Goal: Check status

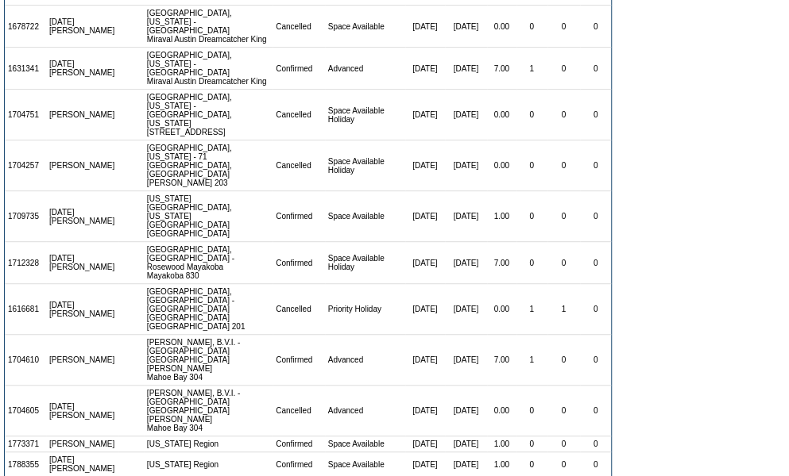
scroll to position [234, 0]
drag, startPoint x: 452, startPoint y: 439, endPoint x: 518, endPoint y: 444, distance: 66.1
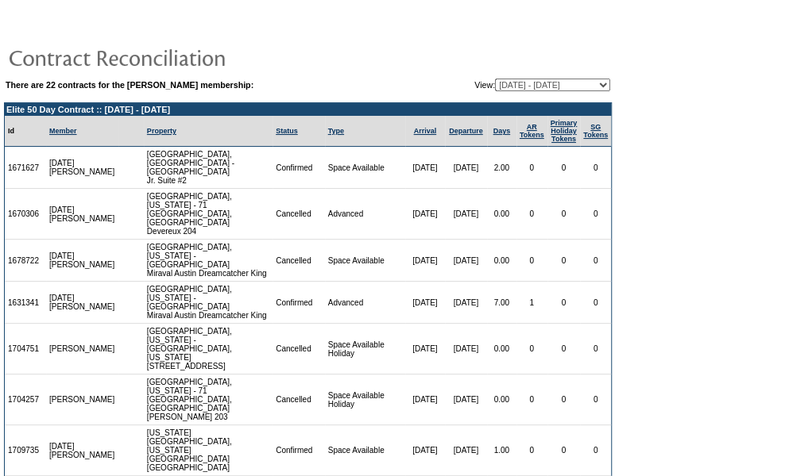
click at [638, 91] on form "There are 22 contracts for the [PERSON_NAME] membership: View: [DATE] - [DATE] …" at bounding box center [394, 386] width 789 height 772
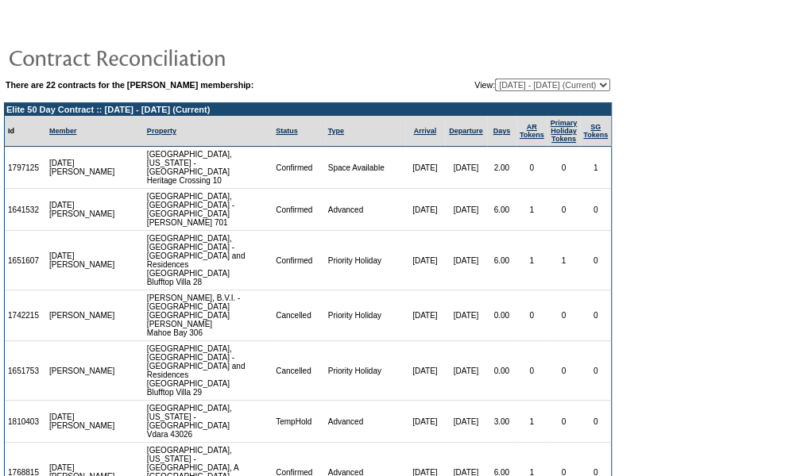
click at [502, 80] on select "08/03/07 - 08/31/08 09/01/08 - 08/31/09 09/01/09 - 08/31/10 09/01/10 - 08/31/11…" at bounding box center [552, 85] width 115 height 13
select select "124134"
click at [495, 79] on select "08/03/07 - 08/31/08 09/01/08 - 08/31/09 09/01/09 - 08/31/10 09/01/10 - 08/31/11…" at bounding box center [552, 85] width 115 height 13
